Goal: Task Accomplishment & Management: Manage account settings

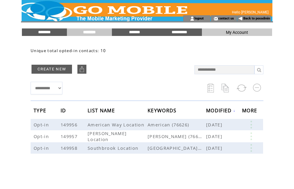
scroll to position [0, 0]
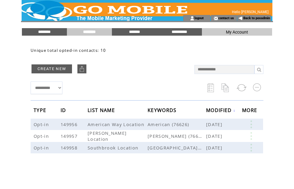
click at [46, 33] on input "********" at bounding box center [44, 31] width 45 height 5
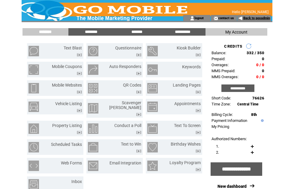
click at [250, 20] on link "Back to posadmin" at bounding box center [256, 18] width 27 height 4
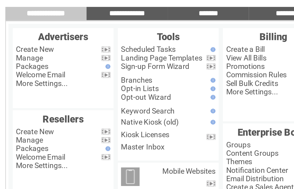
click at [26, 55] on link "Manage" at bounding box center [33, 57] width 15 height 5
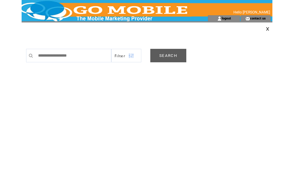
click at [168, 62] on link "SEARCH" at bounding box center [168, 55] width 36 height 13
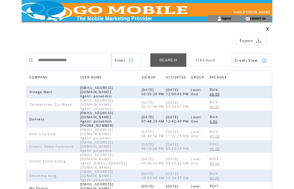
click at [40, 78] on span "COMPANY" at bounding box center [39, 78] width 20 height 9
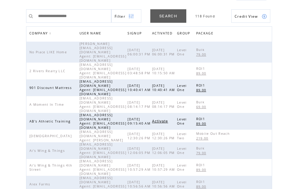
scroll to position [58, 0]
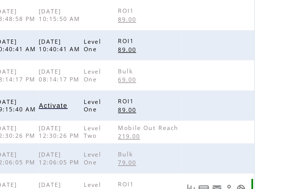
click at [262, 151] on link at bounding box center [264, 153] width 5 height 5
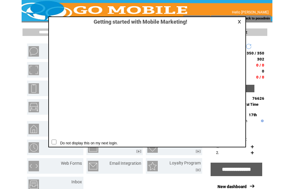
scroll to position [0, 0]
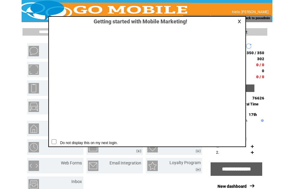
click at [237, 25] on td at bounding box center [146, 80] width 193 height 111
click at [239, 23] on link at bounding box center [239, 21] width 5 height 4
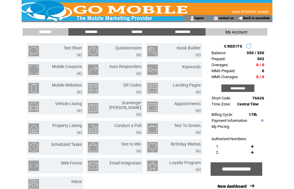
click at [75, 49] on link "Text Blast" at bounding box center [73, 48] width 18 height 5
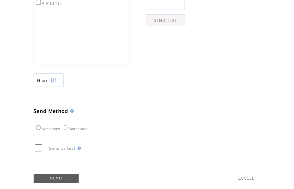
scroll to position [227, 0]
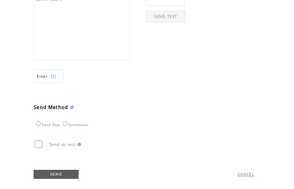
click at [247, 177] on link "CANCEL" at bounding box center [245, 174] width 17 height 5
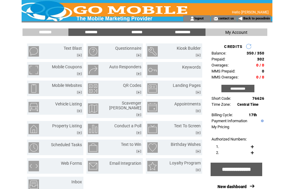
click at [244, 92] on input "**********" at bounding box center [237, 88] width 33 height 7
click at [256, 73] on td "0" at bounding box center [255, 71] width 18 height 4
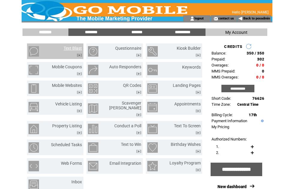
click at [77, 46] on link "Text Blast" at bounding box center [73, 48] width 18 height 5
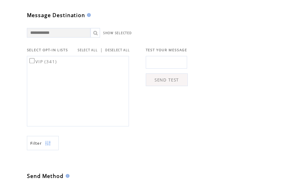
scroll to position [168, 0]
click at [85, 74] on div "VIP (341)" at bounding box center [82, 86] width 96 height 67
click at [85, 49] on link "SELECT ALL" at bounding box center [91, 47] width 19 height 4
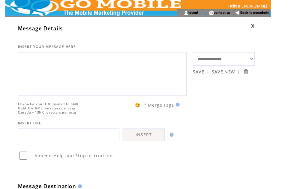
scroll to position [0, 0]
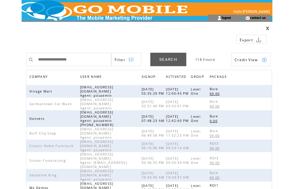
scroll to position [1, 0]
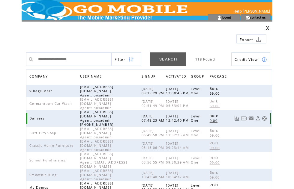
click at [265, 117] on link at bounding box center [264, 118] width 5 height 5
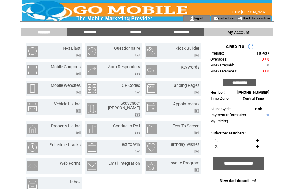
click at [74, 46] on link "Text Blast" at bounding box center [71, 48] width 18 height 5
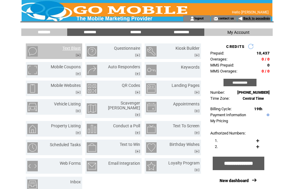
click at [257, 19] on link "Back to posadmin" at bounding box center [256, 18] width 27 height 4
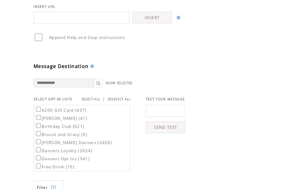
click at [97, 101] on link "SELECT ALL" at bounding box center [91, 99] width 19 height 4
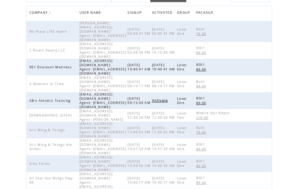
scroll to position [65, 0]
click at [266, 144] on link at bounding box center [264, 146] width 5 height 5
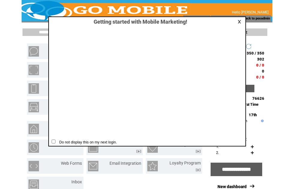
scroll to position [0, 0]
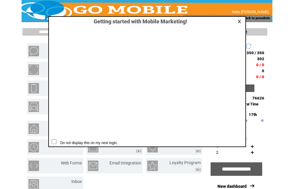
click at [239, 21] on link at bounding box center [239, 21] width 5 height 4
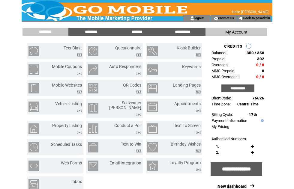
click at [239, 92] on input "**********" at bounding box center [237, 88] width 33 height 7
